Goal: Task Accomplishment & Management: Use online tool/utility

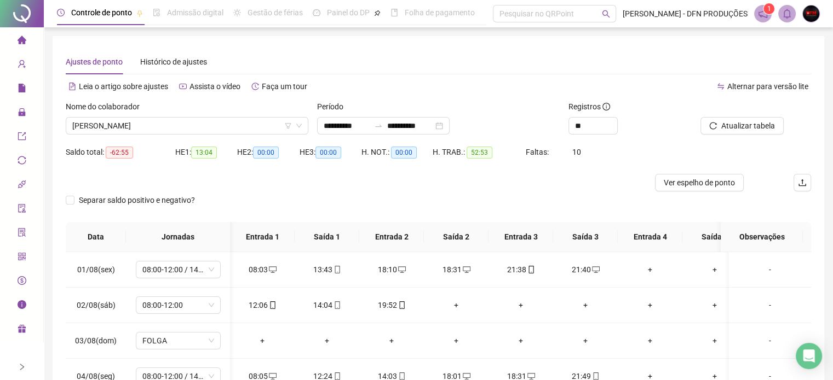
scroll to position [0, 19]
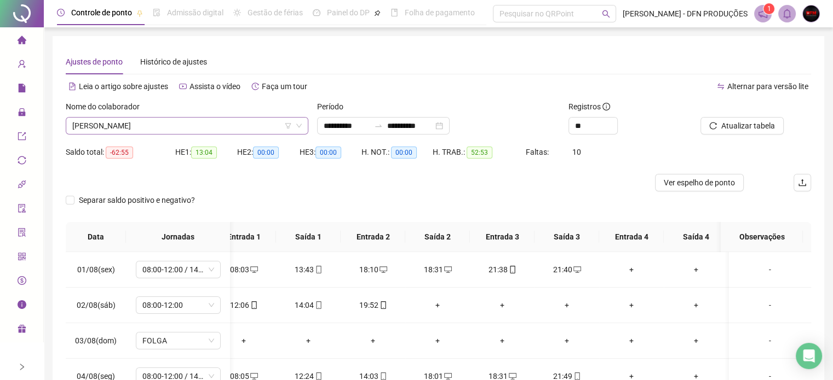
click at [205, 126] on span "[PERSON_NAME]" at bounding box center [186, 126] width 229 height 16
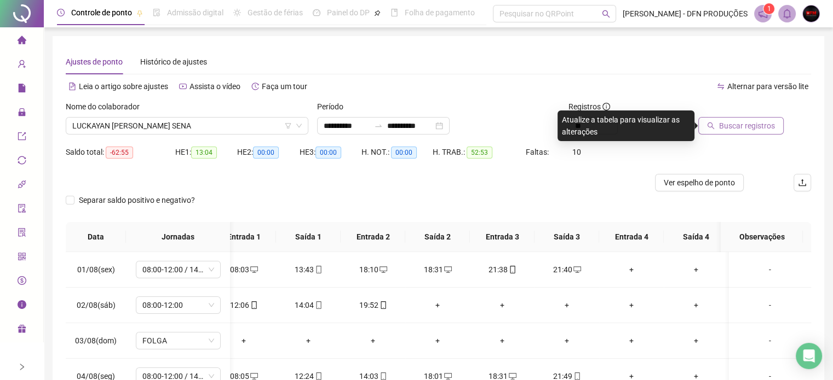
click at [740, 124] on span "Buscar registros" at bounding box center [747, 126] width 56 height 12
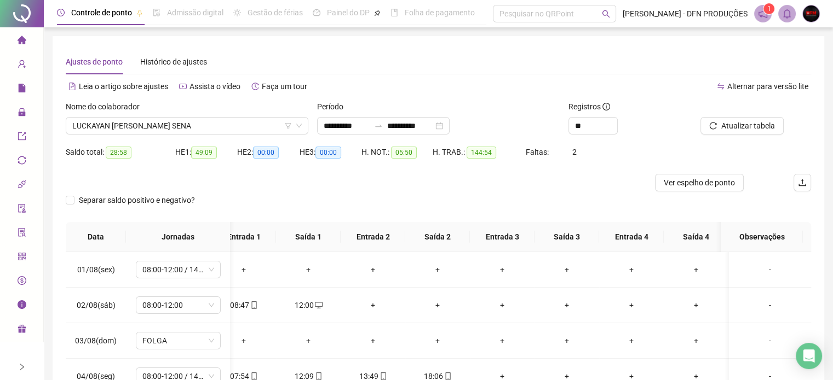
click at [506, 51] on div "Ajustes de ponto Histórico de ajustes" at bounding box center [438, 61] width 745 height 25
click at [22, 369] on icon "right" at bounding box center [22, 367] width 4 height 7
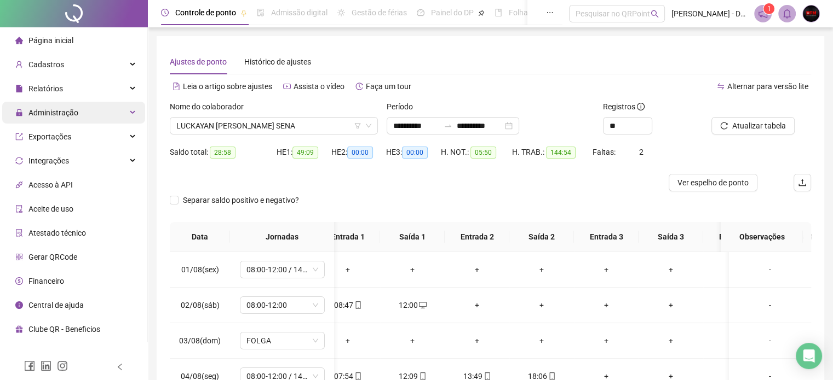
click at [41, 113] on span "Administração" at bounding box center [53, 112] width 50 height 9
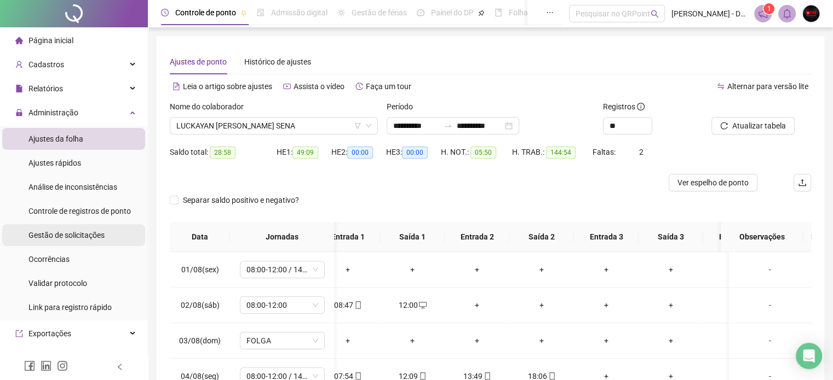
click at [83, 238] on span "Gestão de solicitações" at bounding box center [66, 235] width 76 height 9
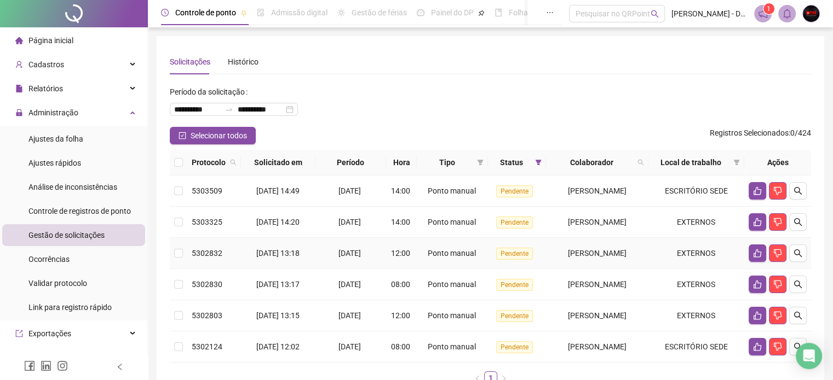
scroll to position [72, 0]
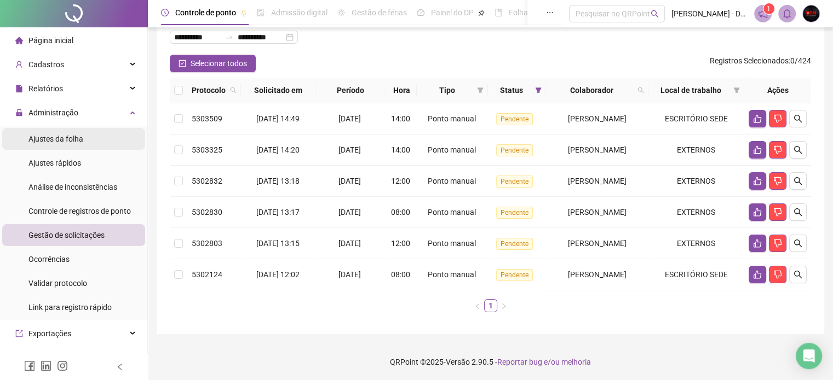
click at [74, 136] on span "Ajustes da folha" at bounding box center [55, 139] width 55 height 9
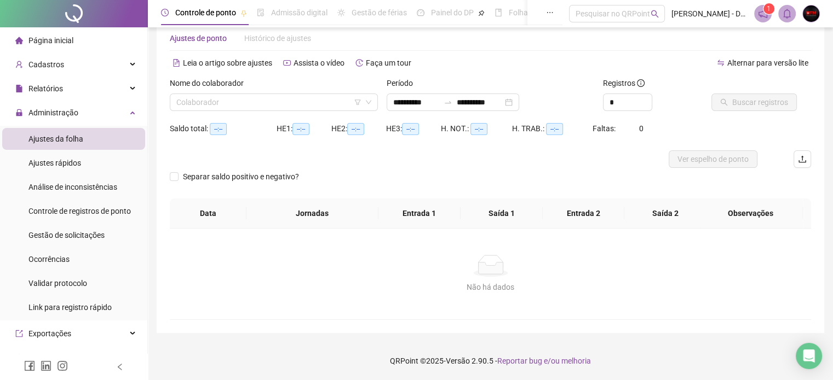
scroll to position [23, 0]
type input "**********"
click at [242, 100] on input "search" at bounding box center [268, 103] width 185 height 16
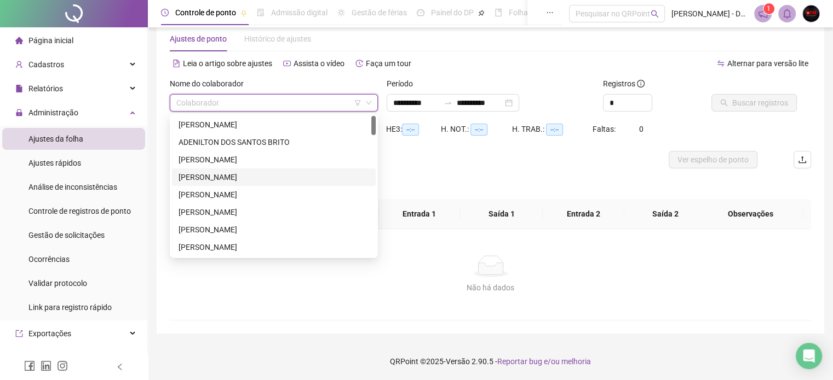
click at [240, 172] on div "[PERSON_NAME]" at bounding box center [273, 177] width 190 height 12
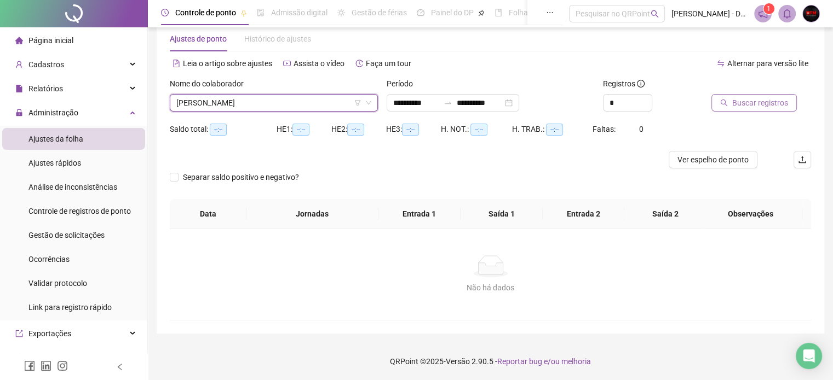
click at [731, 100] on button "Buscar registros" at bounding box center [753, 103] width 85 height 18
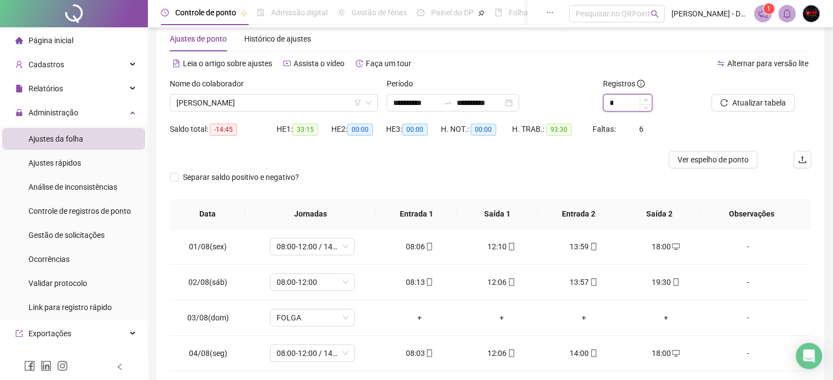
click at [642, 100] on span "Increase Value" at bounding box center [645, 100] width 12 height 10
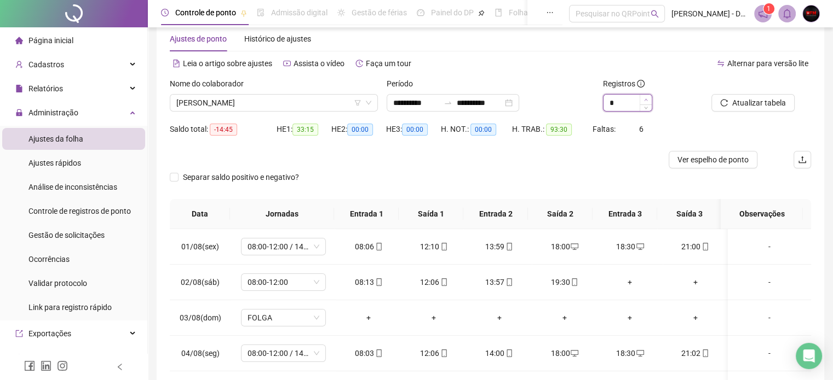
click at [642, 100] on span "Increase Value" at bounding box center [645, 100] width 12 height 10
click at [642, 98] on span "Increase Value" at bounding box center [645, 100] width 12 height 10
type input "**"
click at [636, 94] on div "**" at bounding box center [627, 103] width 49 height 18
click at [637, 94] on div "**" at bounding box center [627, 103] width 49 height 18
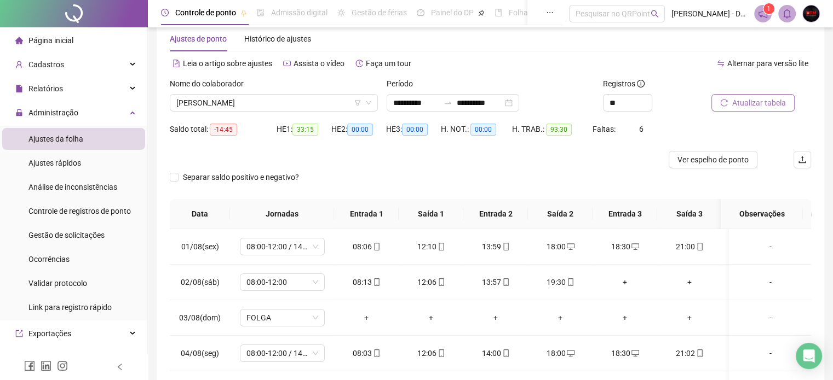
click at [744, 100] on span "Atualizar tabela" at bounding box center [759, 103] width 54 height 12
click at [74, 95] on div "Relatórios" at bounding box center [73, 89] width 143 height 22
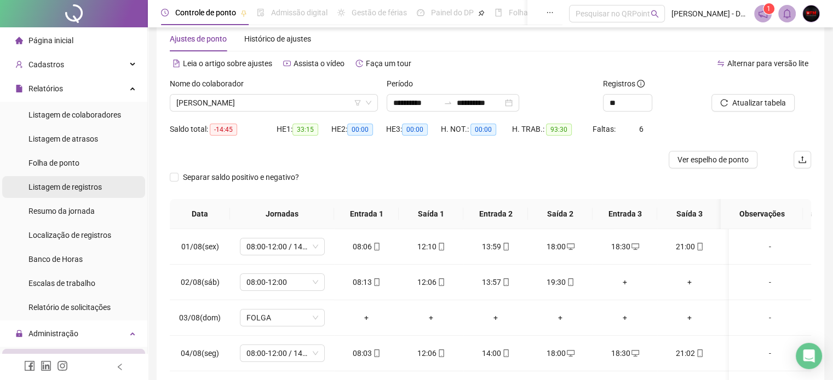
click at [78, 187] on span "Listagem de registros" at bounding box center [64, 187] width 73 height 9
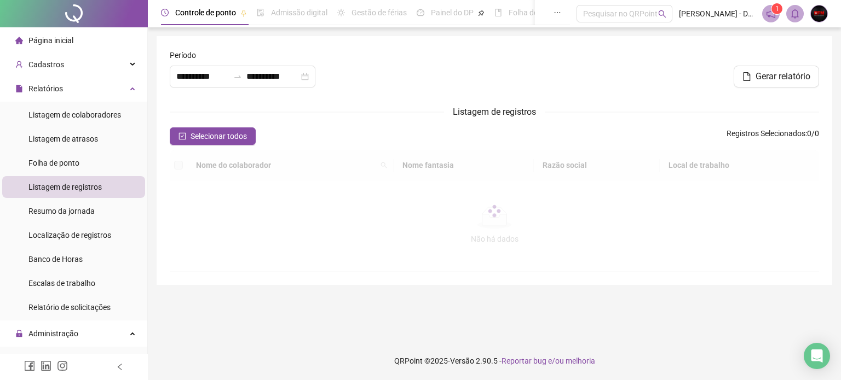
type input "**********"
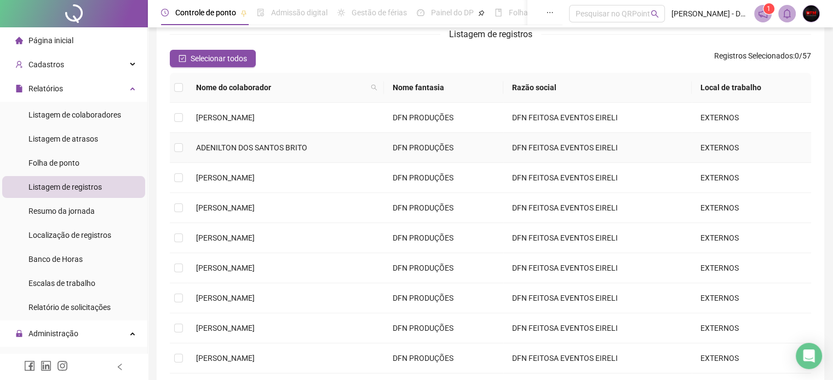
scroll to position [195, 0]
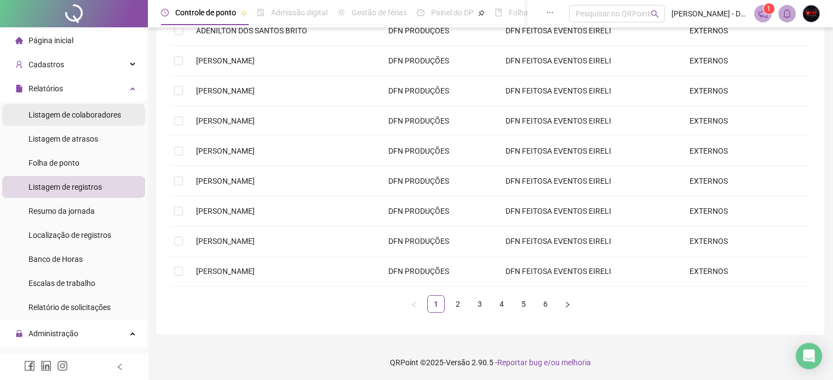
click at [56, 115] on span "Listagem de colaboradores" at bounding box center [74, 115] width 93 height 9
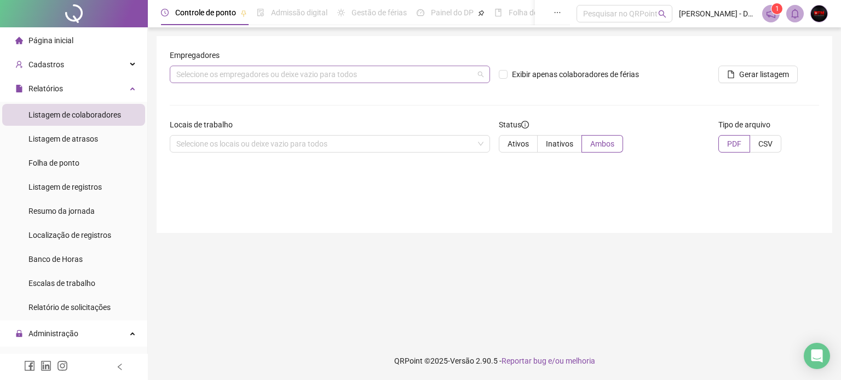
click at [240, 80] on div "Selecione os empregadores ou deixe vazio para todos" at bounding box center [330, 75] width 320 height 18
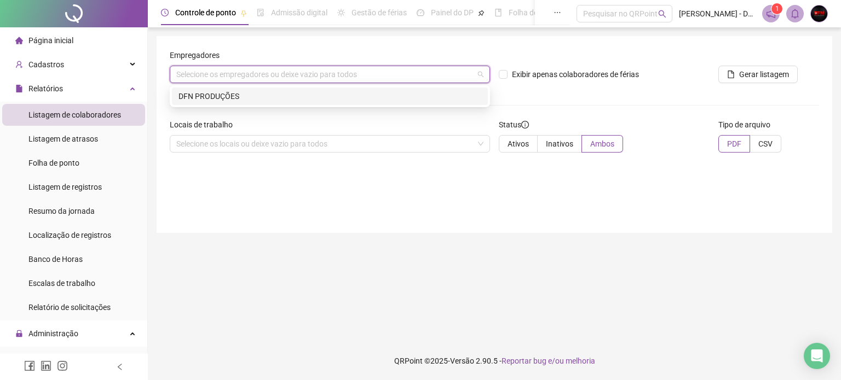
click at [214, 98] on div "DFN PRODUÇÕES" at bounding box center [329, 96] width 303 height 12
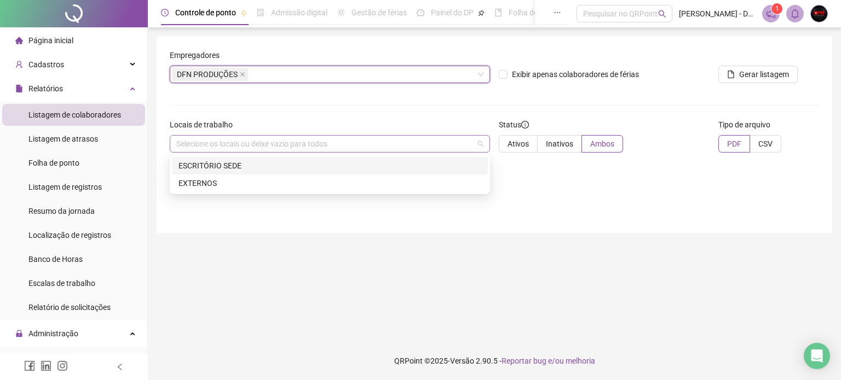
click at [207, 143] on div "Selecione os locais ou deixe vazio para todos" at bounding box center [330, 144] width 320 height 18
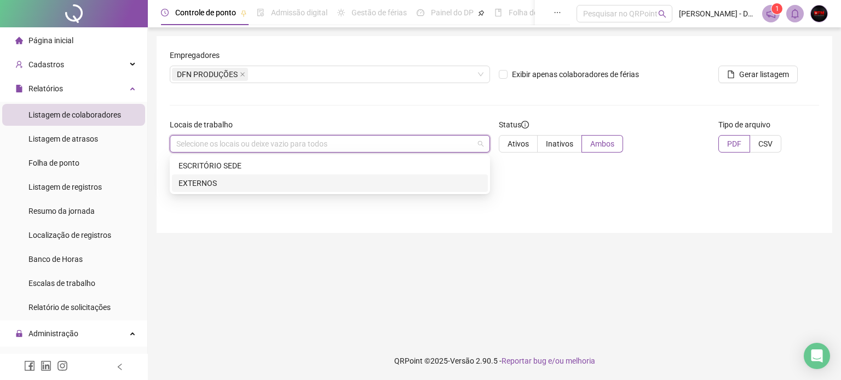
click at [203, 183] on div "EXTERNOS" at bounding box center [329, 183] width 303 height 12
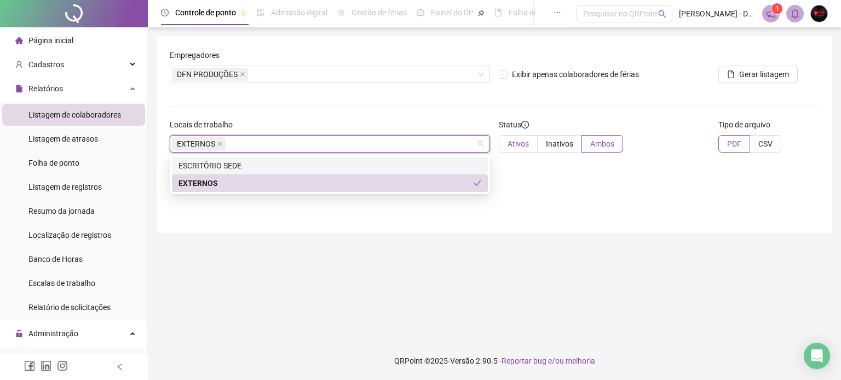
click at [512, 140] on span "Ativos" at bounding box center [517, 144] width 21 height 9
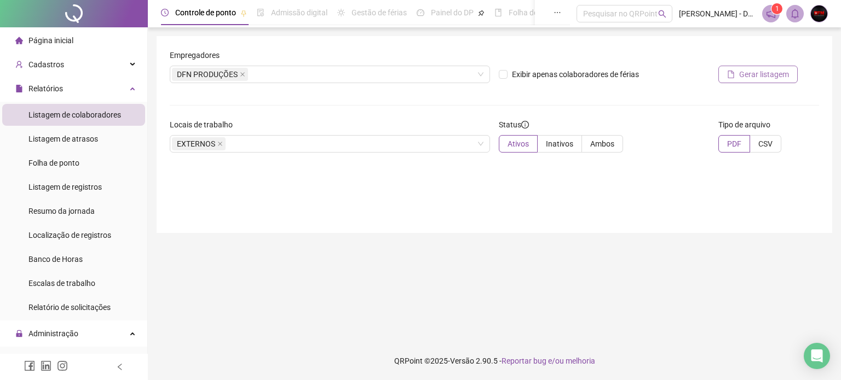
click at [757, 72] on span "Gerar listagem" at bounding box center [764, 74] width 50 height 12
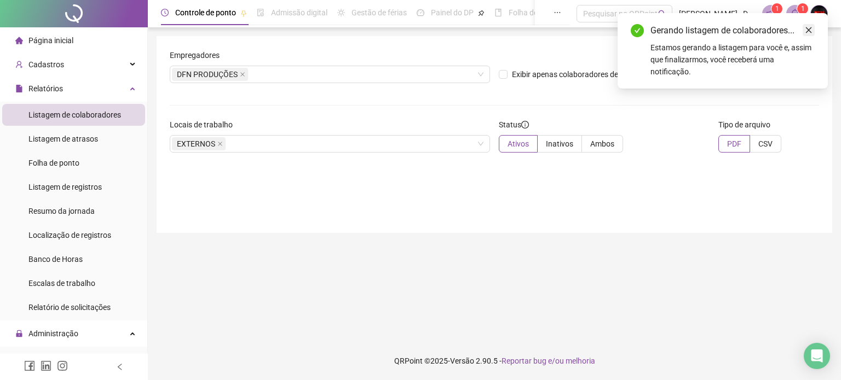
click at [806, 28] on icon "close" at bounding box center [809, 30] width 8 height 8
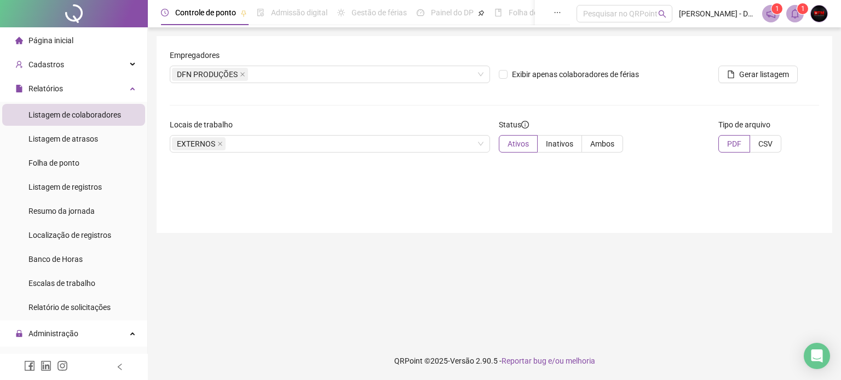
click at [795, 17] on icon "bell" at bounding box center [795, 14] width 8 height 10
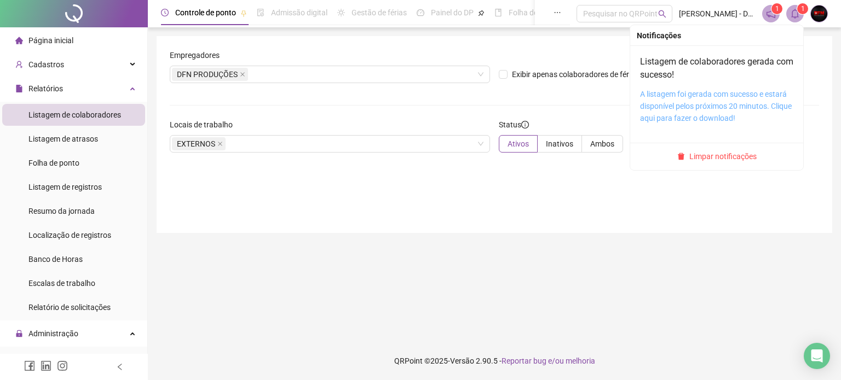
click at [681, 102] on link "A listagem foi gerada com sucesso e estará disponível pelos próximos 20 minutos…" at bounding box center [716, 106] width 152 height 33
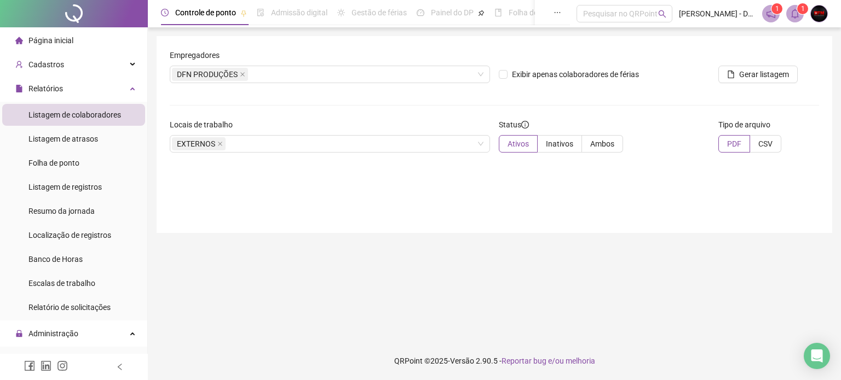
click at [330, 124] on div "Locais de trabalho" at bounding box center [330, 127] width 320 height 16
